Goal: Transaction & Acquisition: Purchase product/service

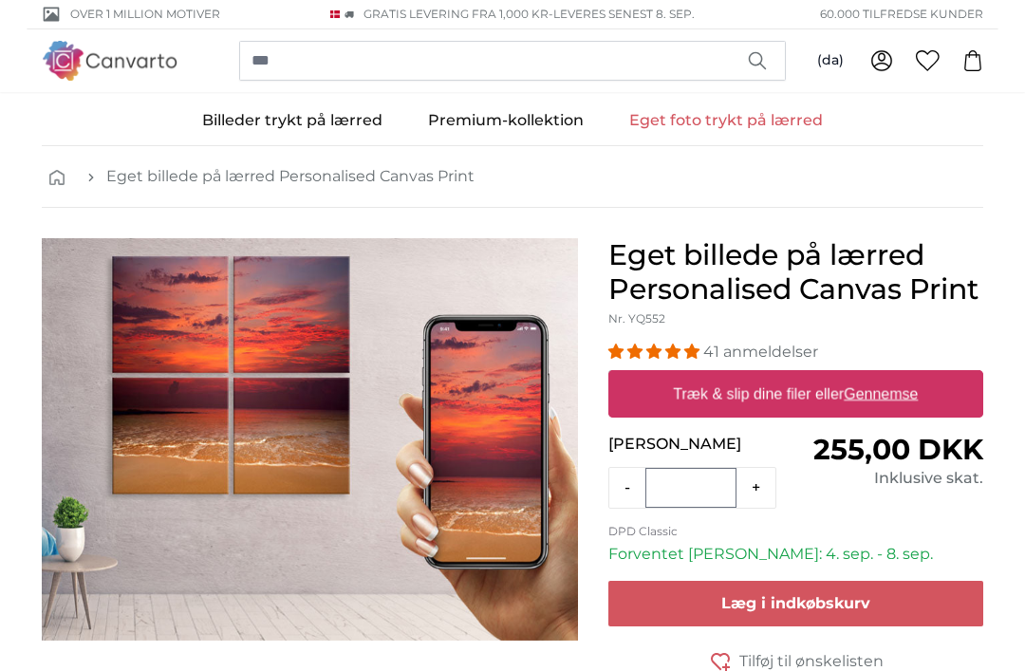
click at [719, 126] on link "Eget foto trykt på lærred" at bounding box center [725, 120] width 239 height 49
click at [800, 606] on span "Læg i indkøbskurv" at bounding box center [795, 603] width 149 height 18
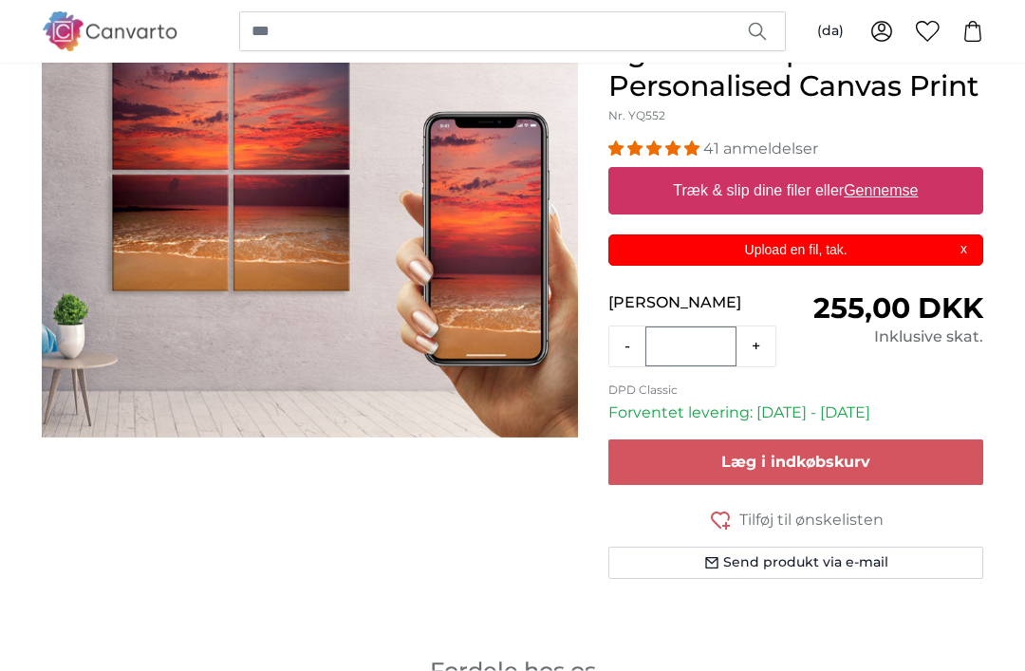
scroll to position [202, 0]
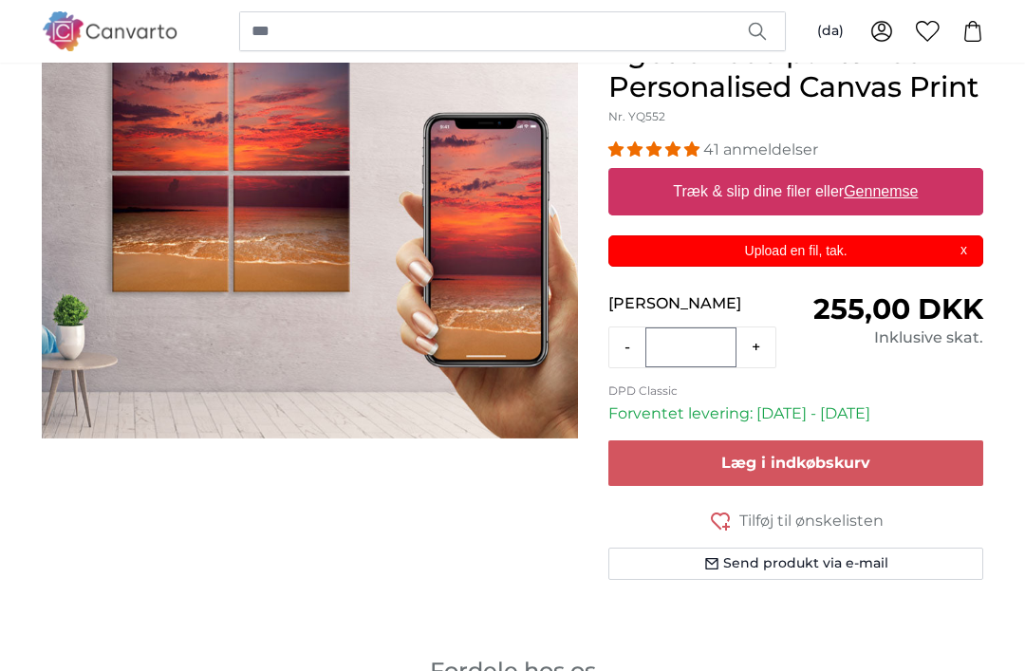
click at [805, 563] on button "Send produkt via e-mail" at bounding box center [795, 563] width 375 height 32
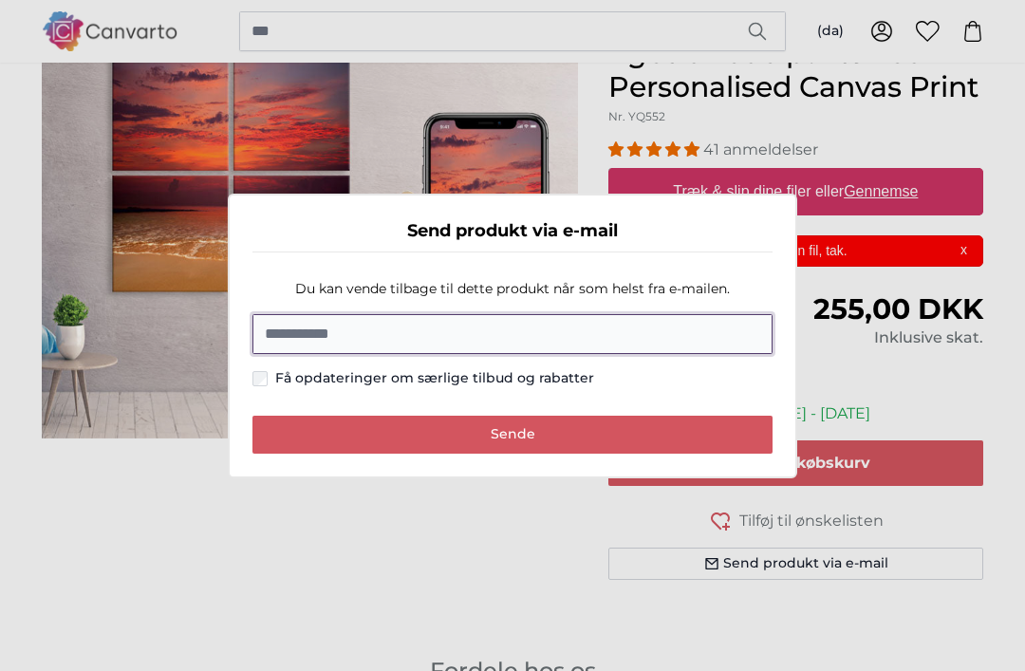
scroll to position [201, 0]
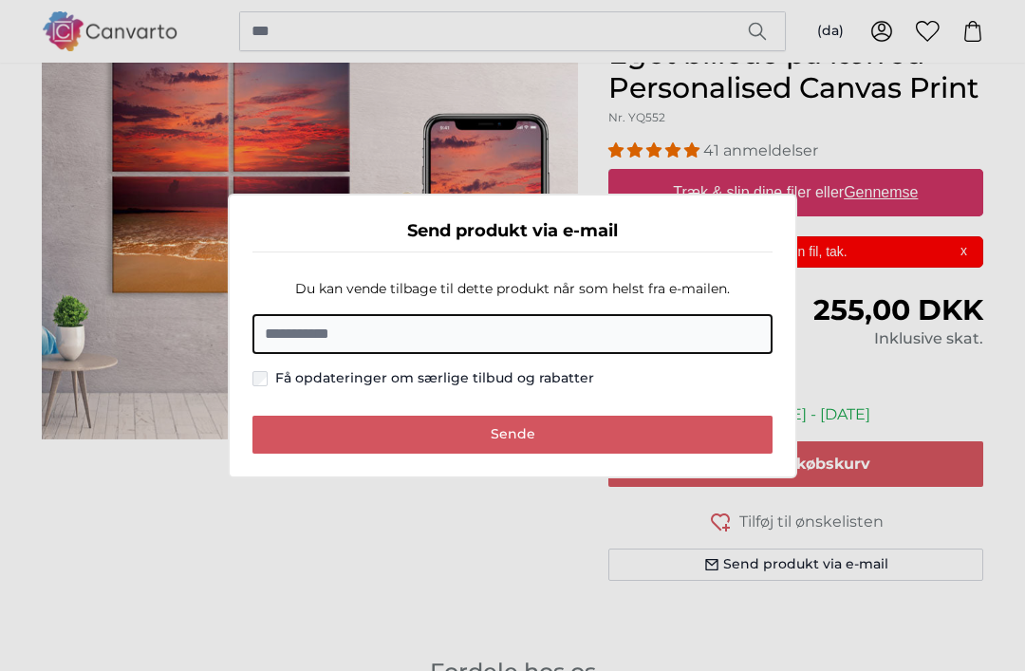
click at [797, 478] on dialog "Send produkt via e-mail Du kan vende tilbage til dette produkt når som helst fr…" at bounding box center [512, 336] width 569 height 285
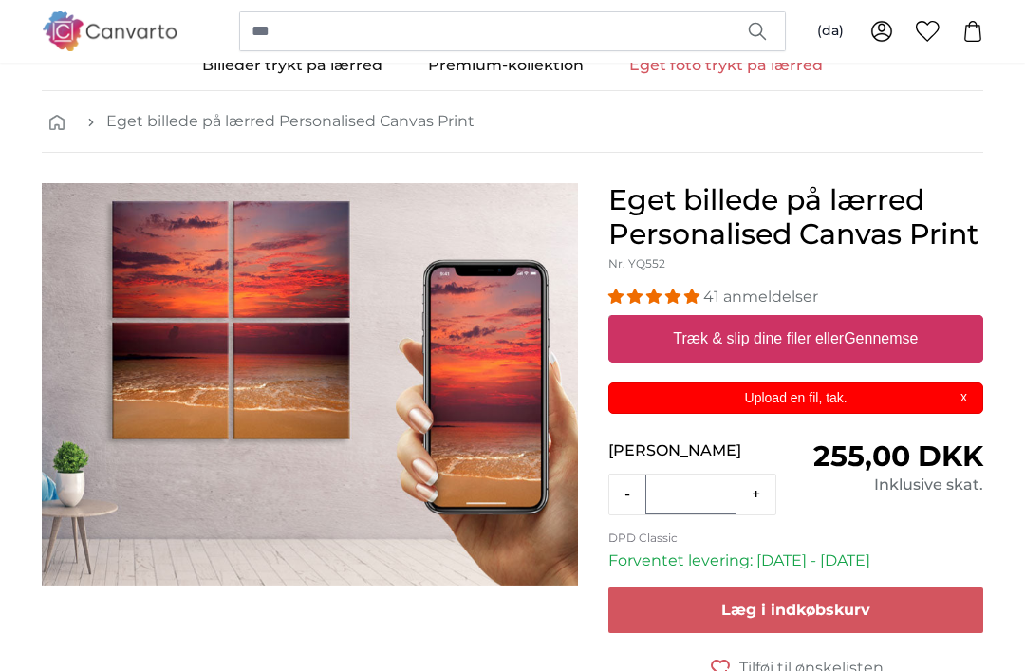
scroll to position [0, 0]
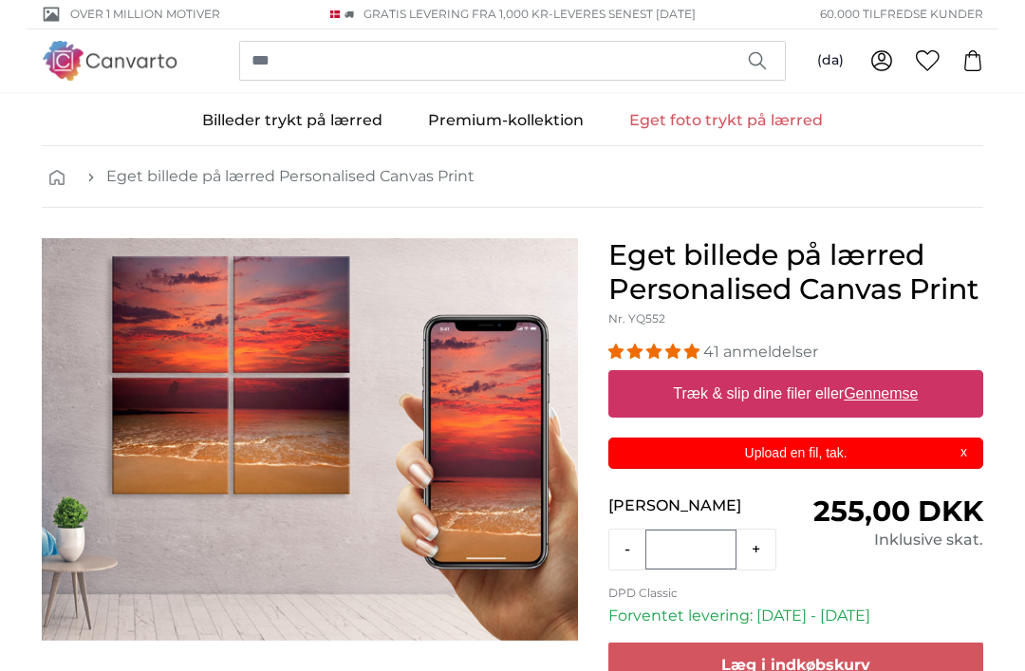
click at [739, 133] on link "Eget foto trykt på lærred" at bounding box center [725, 120] width 239 height 49
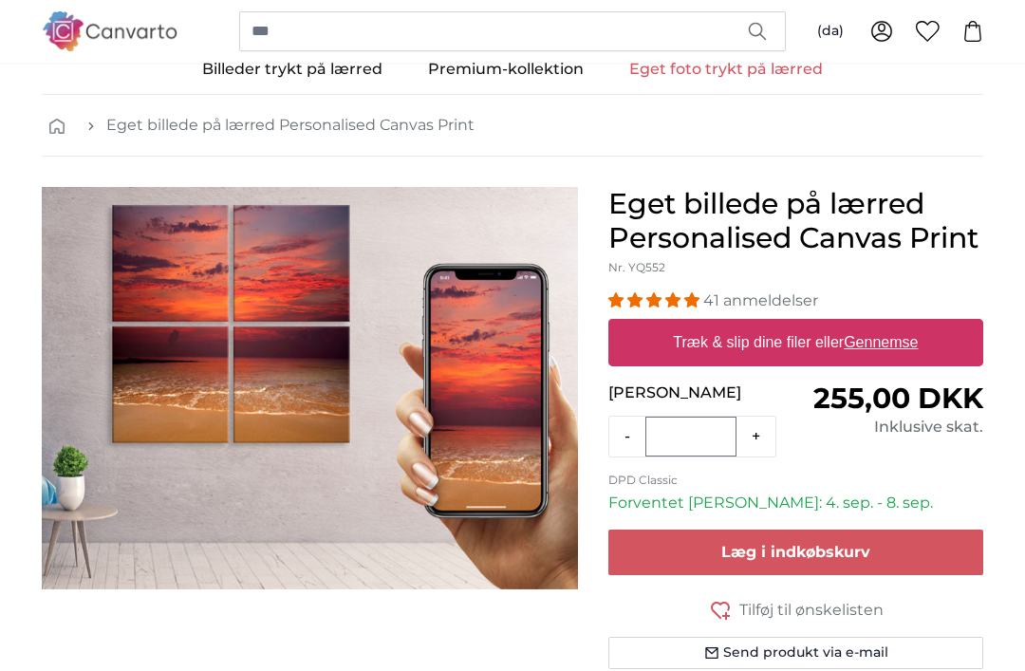
scroll to position [49, 0]
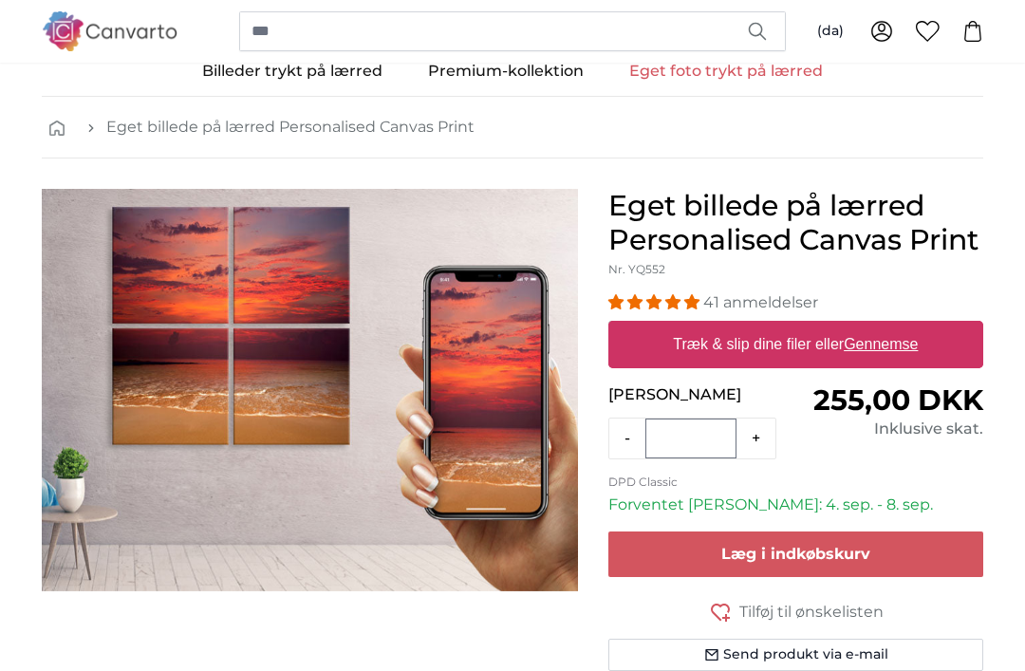
click at [779, 504] on p "Forventet levering: [DATE] - [DATE]" at bounding box center [795, 504] width 375 height 23
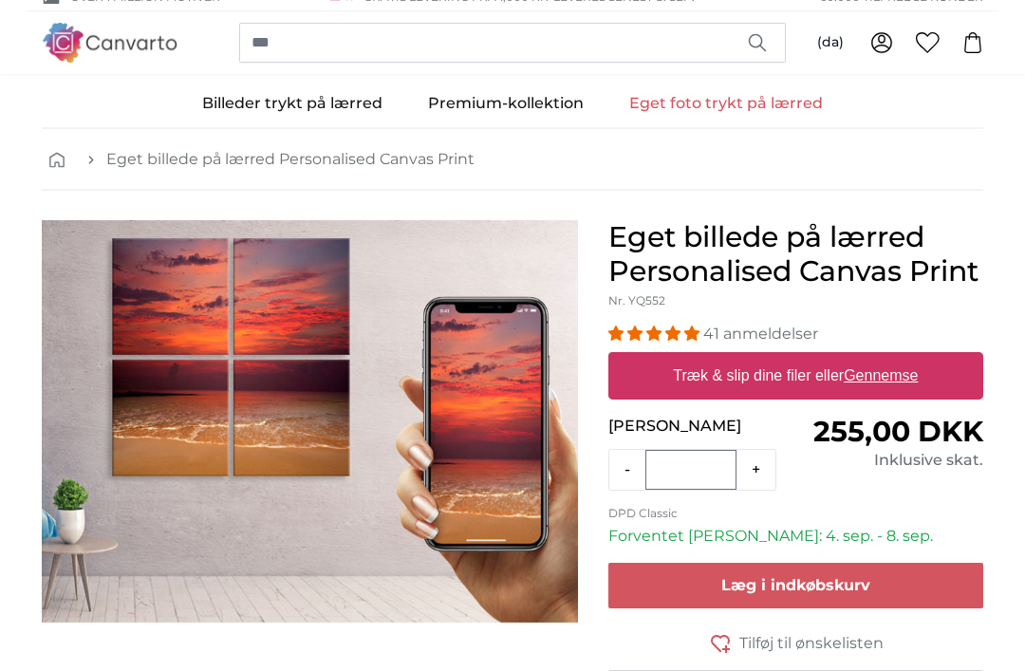
scroll to position [0, 0]
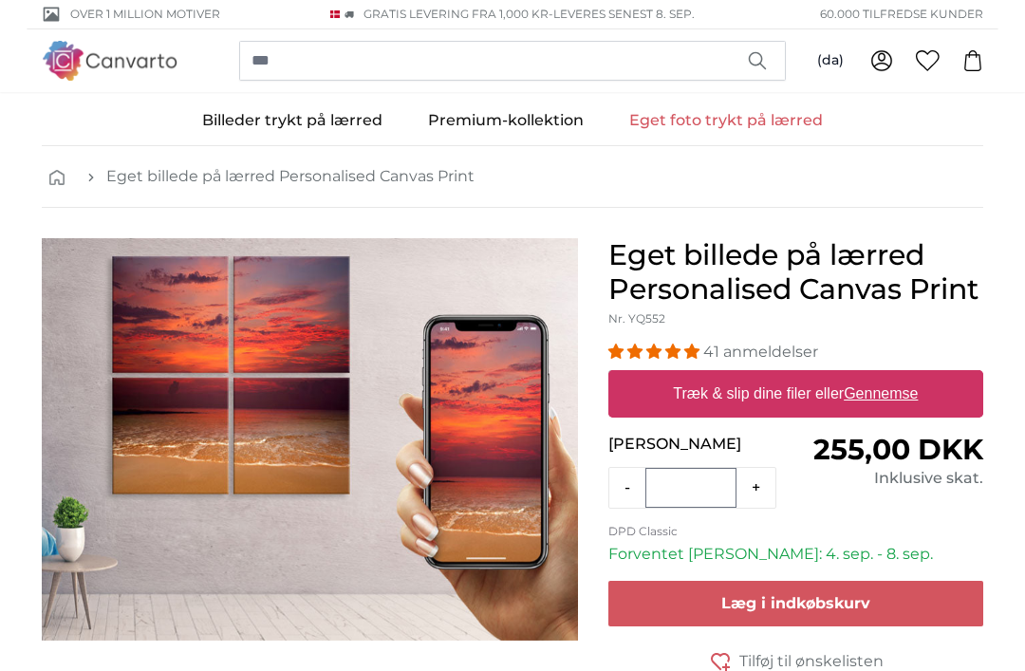
click at [756, 490] on button "+" at bounding box center [755, 488] width 39 height 38
click at [630, 499] on button "-" at bounding box center [627, 488] width 36 height 38
type input "*"
click at [882, 397] on u "Gennemse" at bounding box center [880, 393] width 74 height 16
click at [882, 376] on input "Træk & slip dine filer eller Gennemse" at bounding box center [795, 373] width 375 height 6
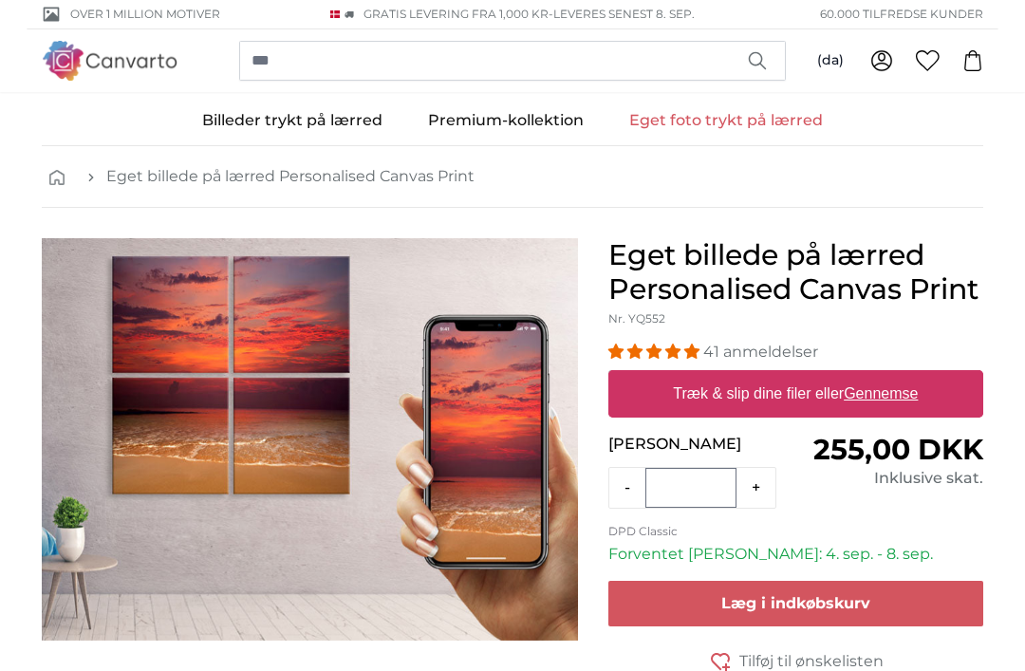
type input "**********"
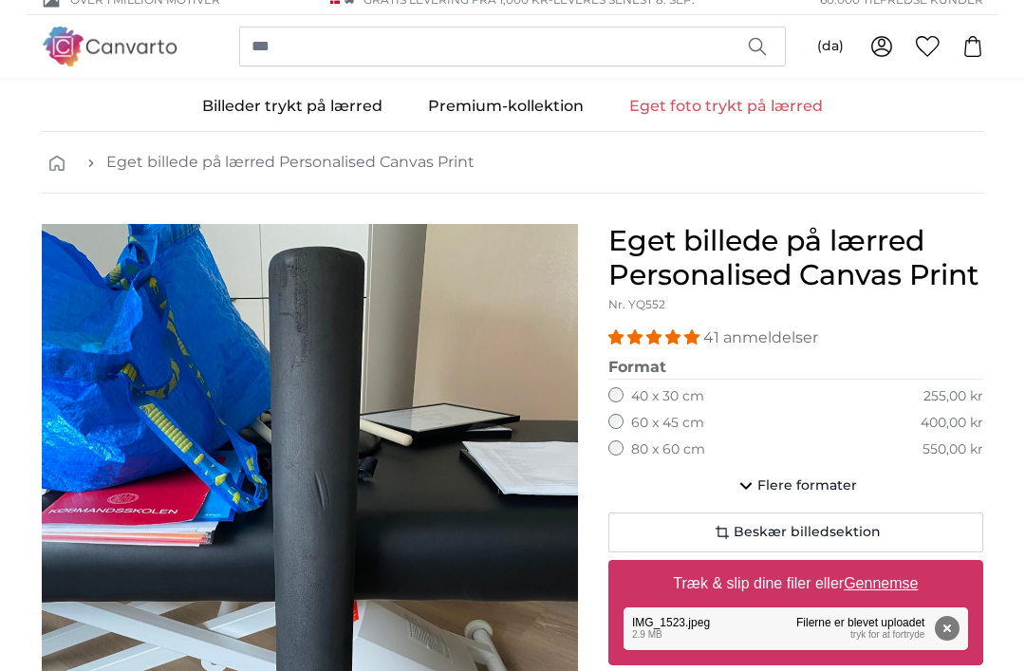
scroll to position [13, 0]
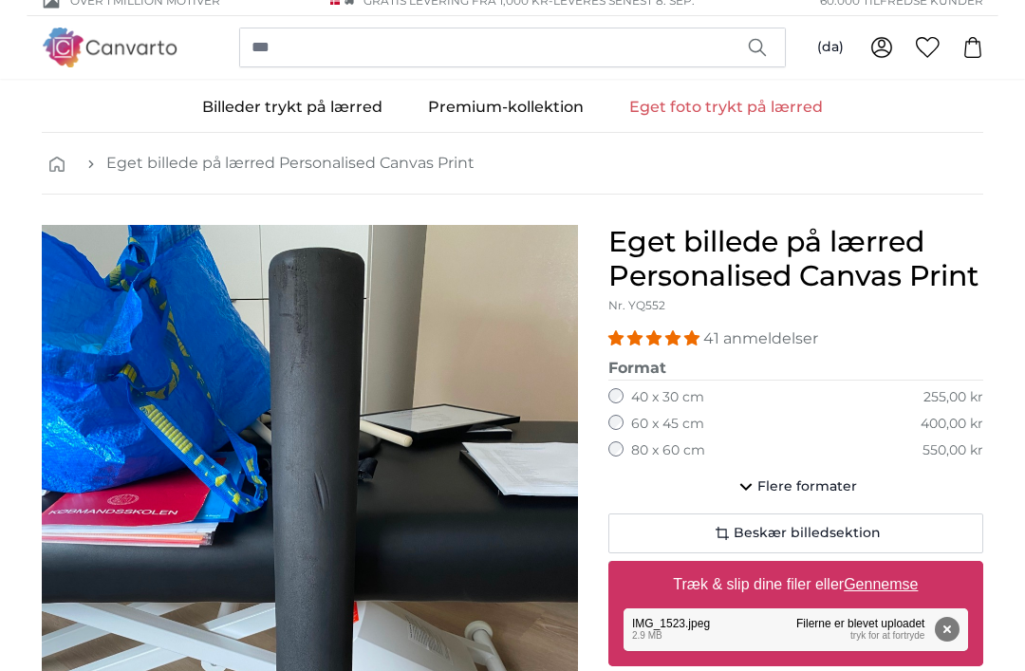
click at [761, 500] on button "Flere formater" at bounding box center [795, 487] width 375 height 38
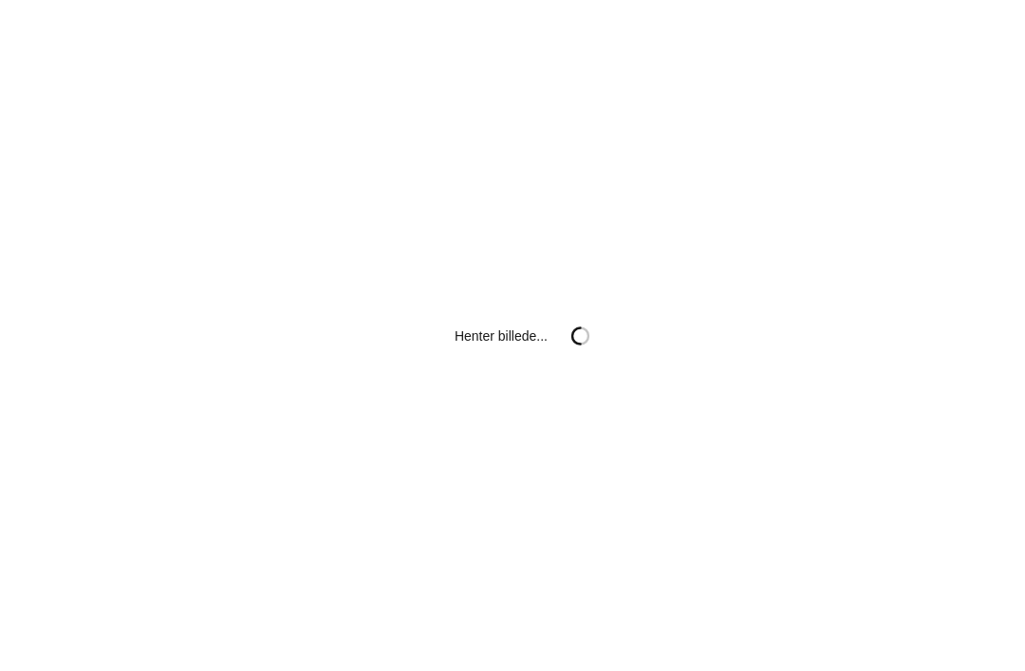
scroll to position [61, 0]
